Goal: Find specific page/section: Find specific page/section

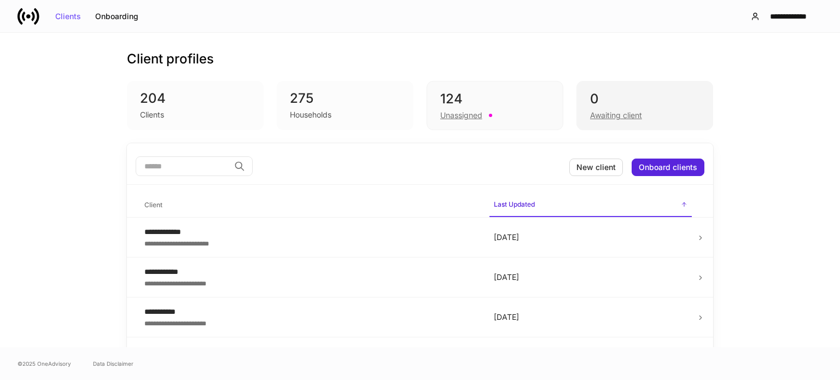
click at [630, 108] on div "Awaiting client" at bounding box center [644, 114] width 109 height 13
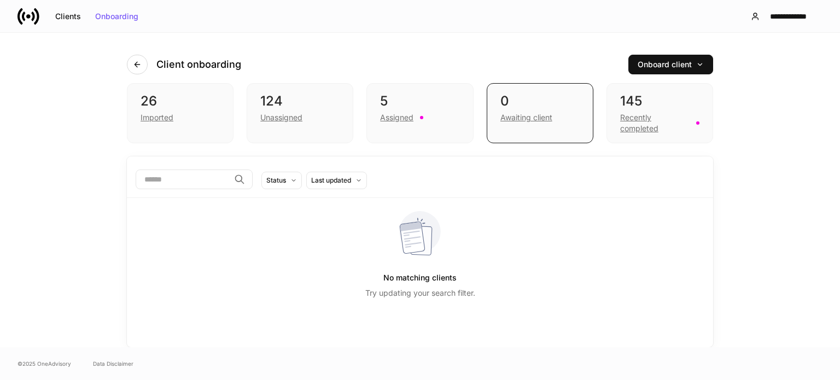
click at [28, 15] on icon at bounding box center [28, 16] width 4 height 4
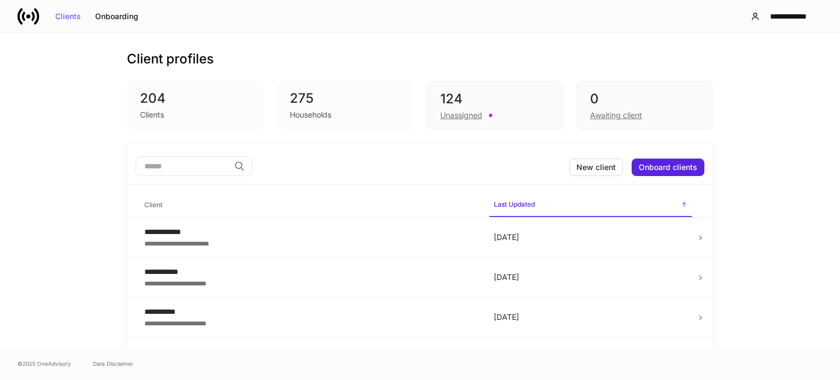
drag, startPoint x: 724, startPoint y: 37, endPoint x: 661, endPoint y: 27, distance: 63.8
